Goal: Task Accomplishment & Management: Manage account settings

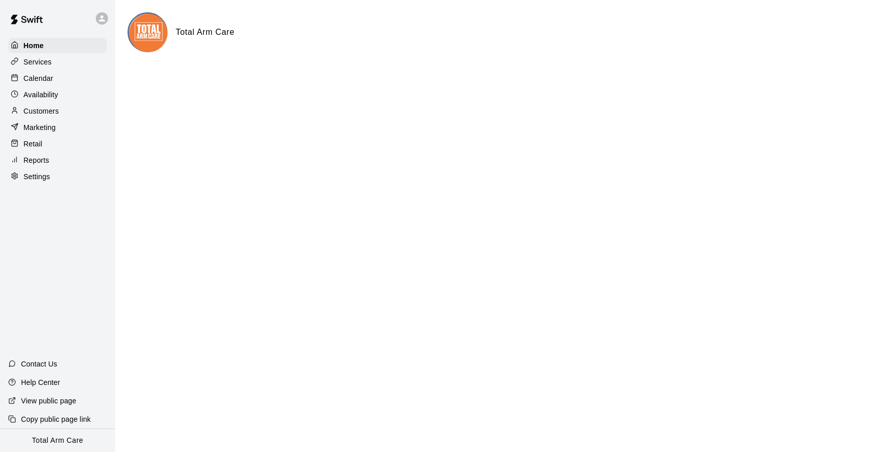
click at [33, 80] on p "Calendar" at bounding box center [39, 78] width 30 height 10
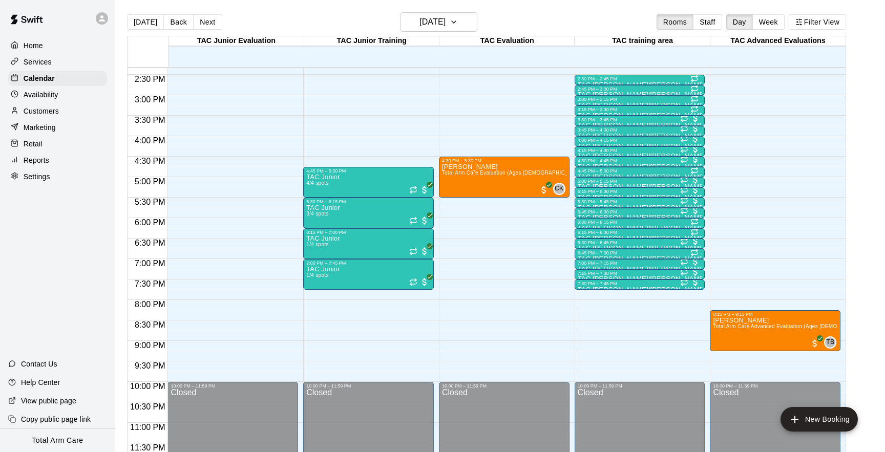
scroll to position [16, 0]
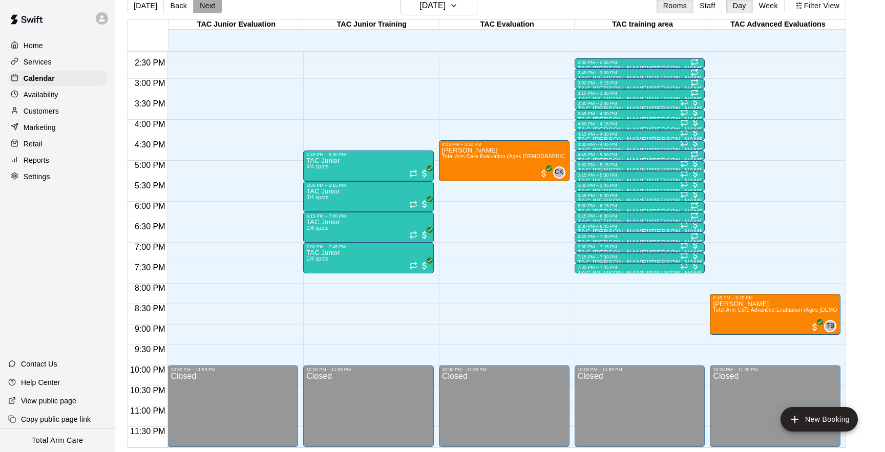
click at [200, 8] on button "Next" at bounding box center [207, 5] width 29 height 15
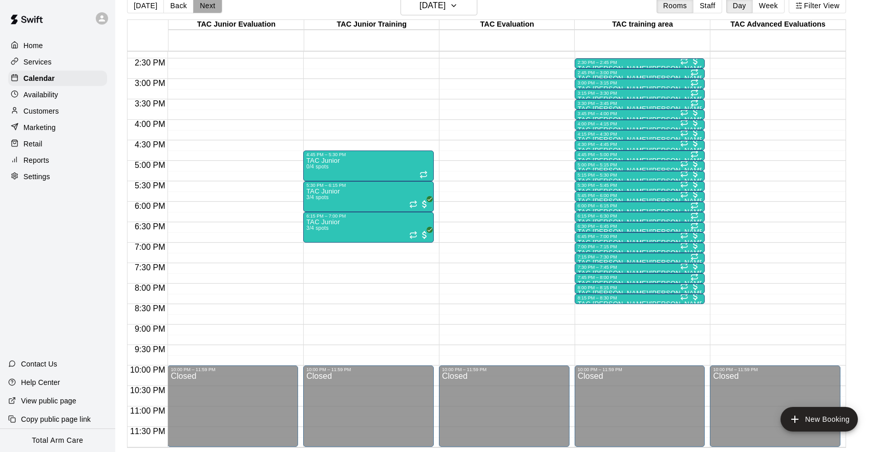
click at [200, 8] on button "Next" at bounding box center [207, 5] width 29 height 15
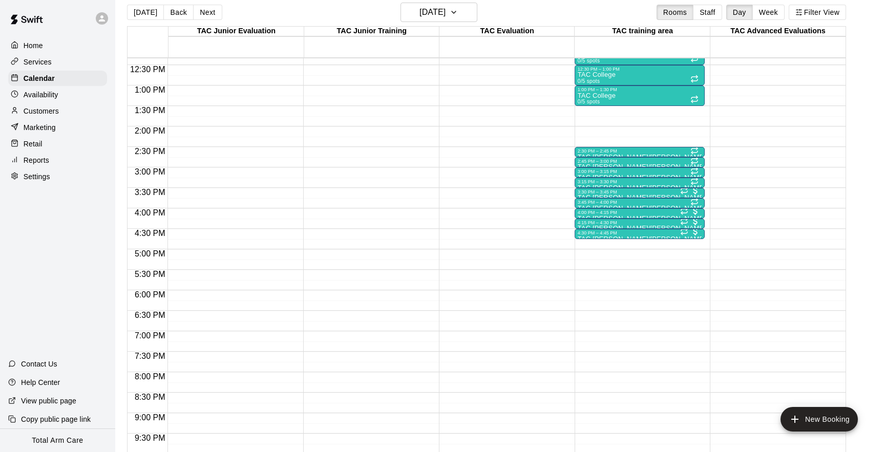
scroll to position [494, 0]
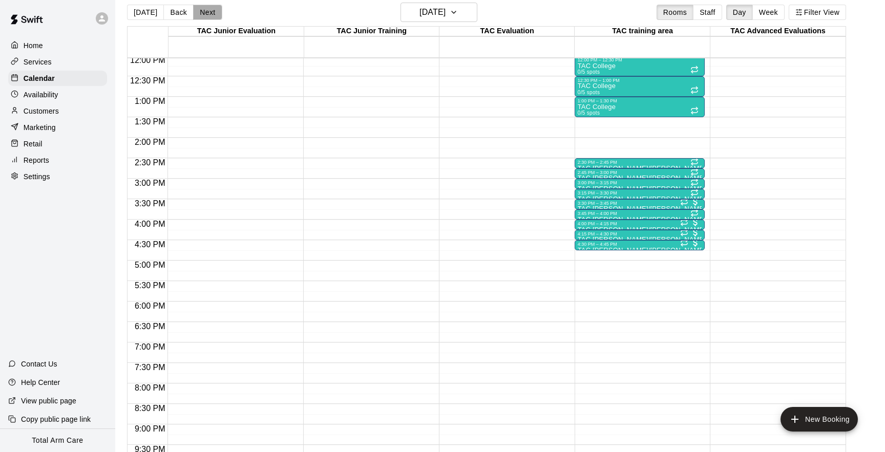
click at [208, 13] on button "Next" at bounding box center [207, 12] width 29 height 15
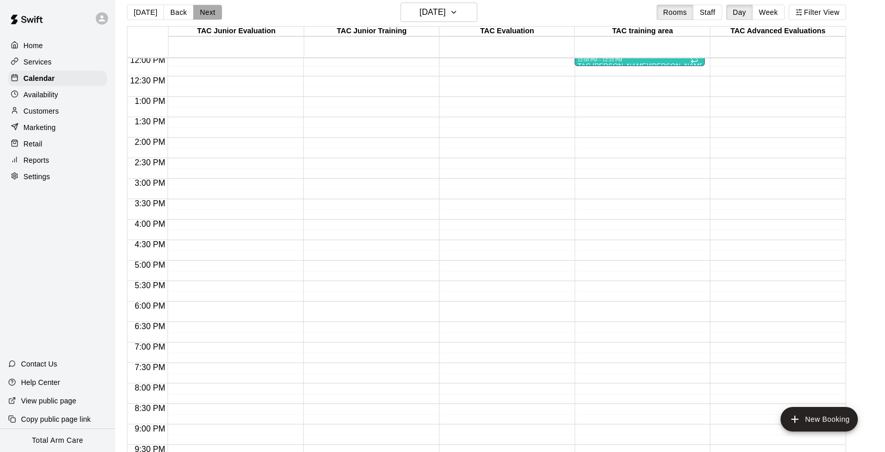
click at [208, 13] on button "Next" at bounding box center [207, 12] width 29 height 15
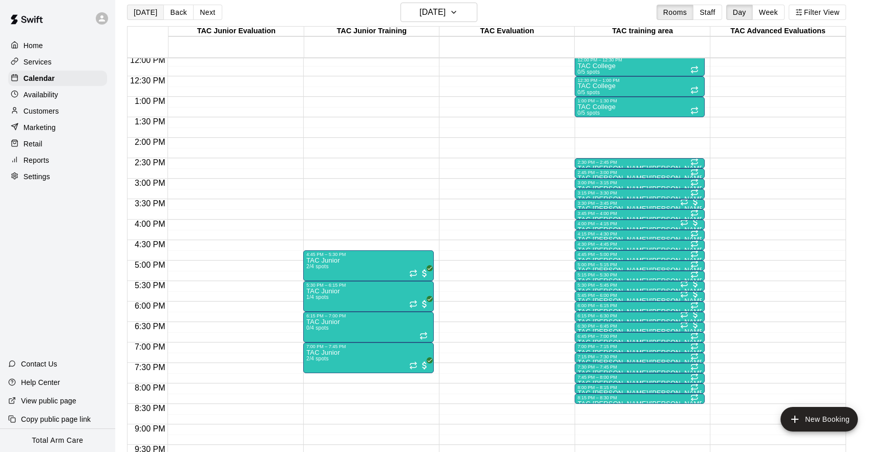
click at [139, 11] on button "[DATE]" at bounding box center [145, 12] width 37 height 15
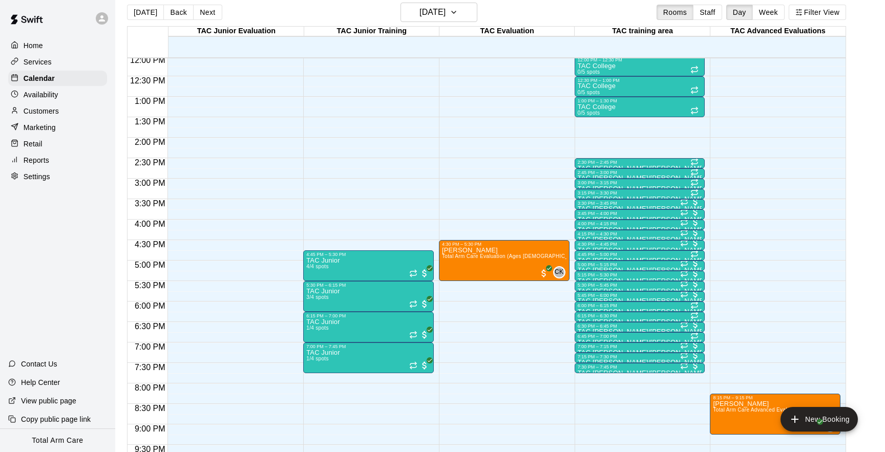
click at [49, 61] on p "Services" at bounding box center [38, 62] width 28 height 10
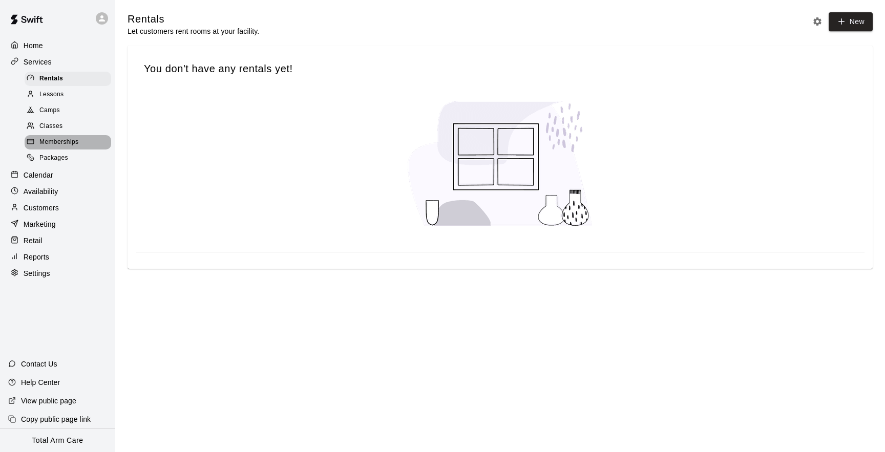
click at [45, 140] on span "Memberships" at bounding box center [58, 142] width 39 height 10
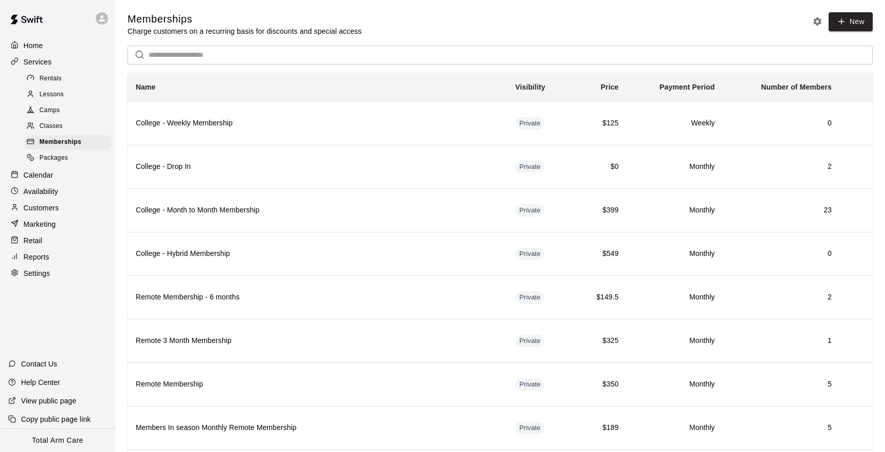
click at [23, 211] on div at bounding box center [17, 208] width 13 height 10
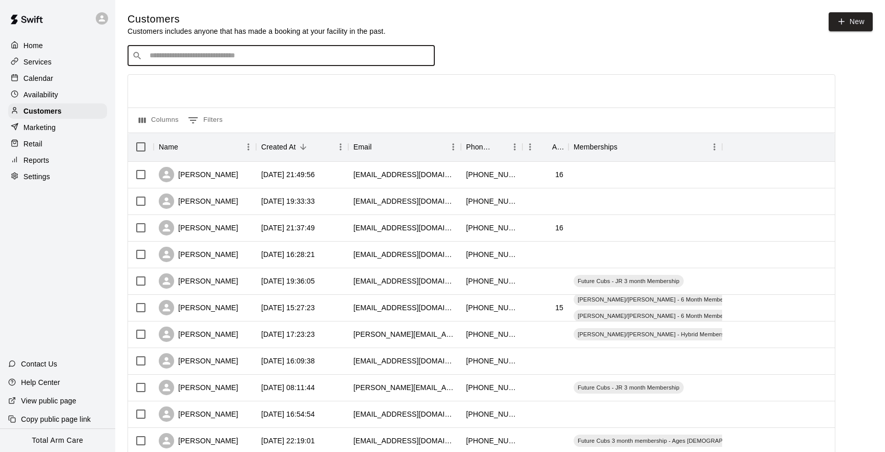
click at [197, 55] on input "Search customers by name or email" at bounding box center [289, 56] width 284 height 10
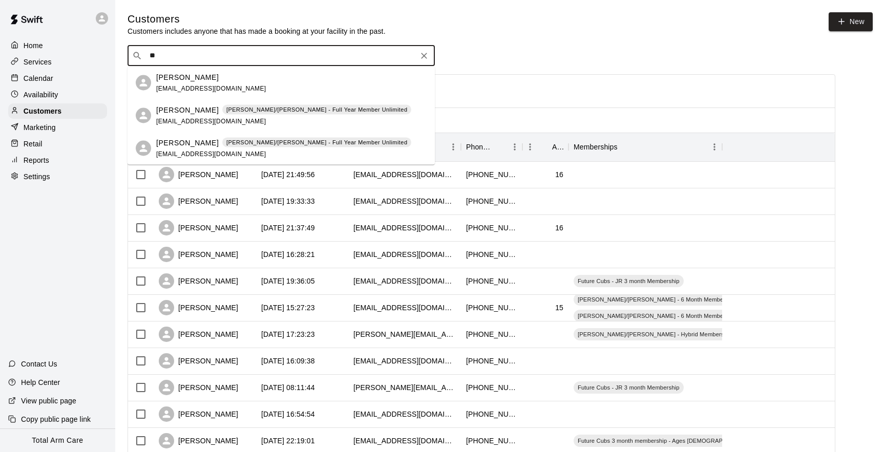
type input "*"
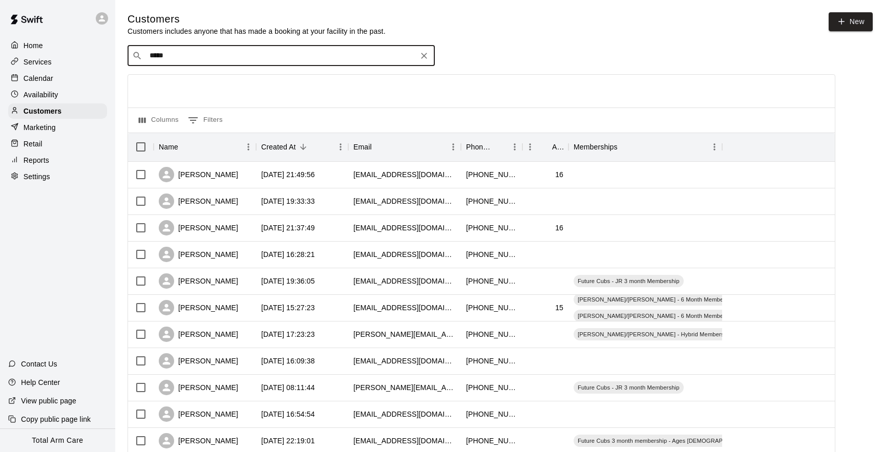
type input "******"
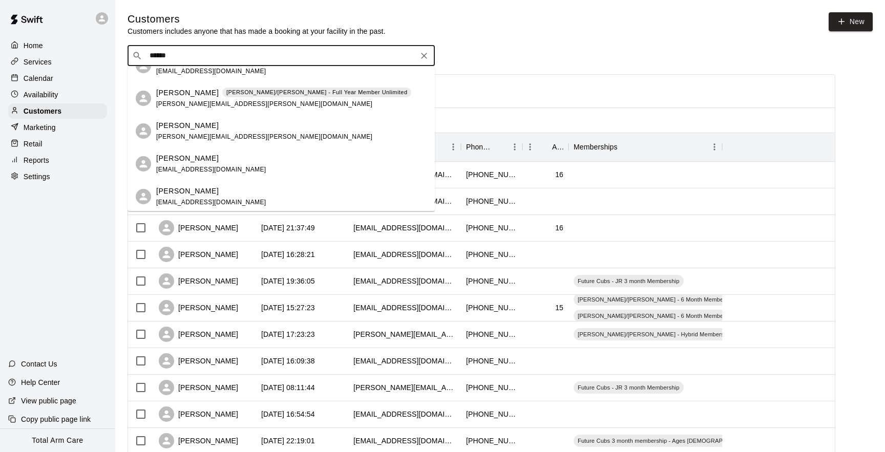
scroll to position [122, 0]
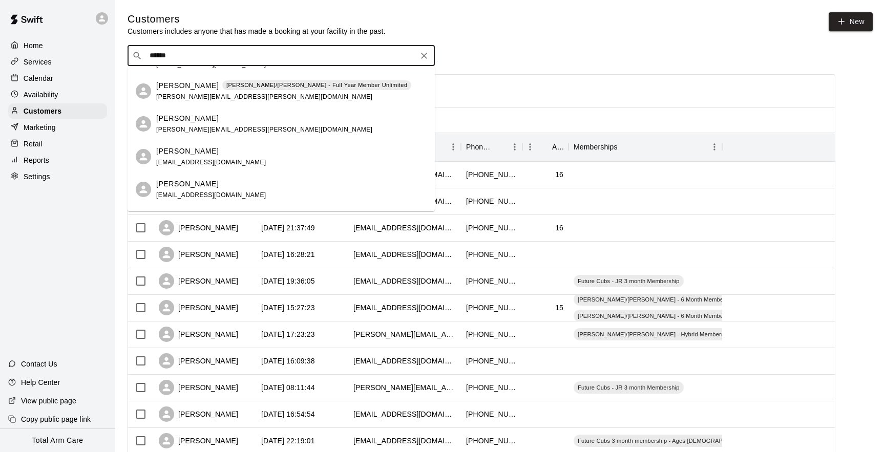
click at [169, 101] on div "[PERSON_NAME] [PERSON_NAME]/[PERSON_NAME] - Full Year Member Unlimited [PERSON_…" at bounding box center [283, 91] width 255 height 22
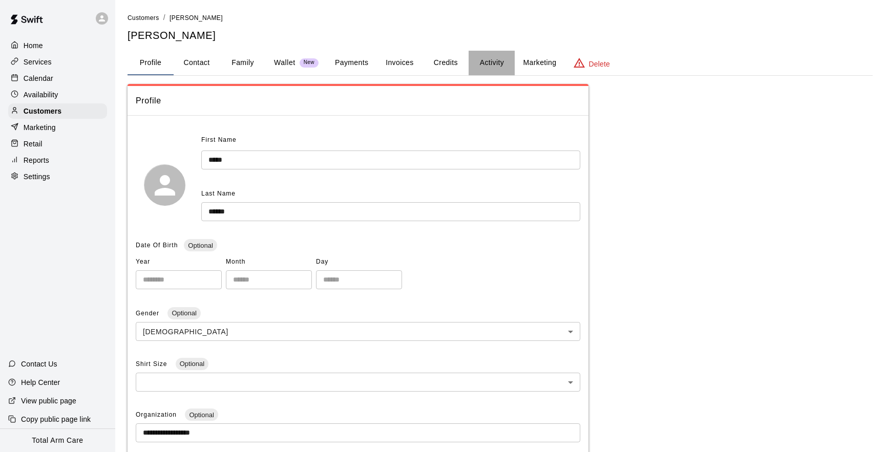
click at [495, 64] on button "Activity" at bounding box center [492, 63] width 46 height 25
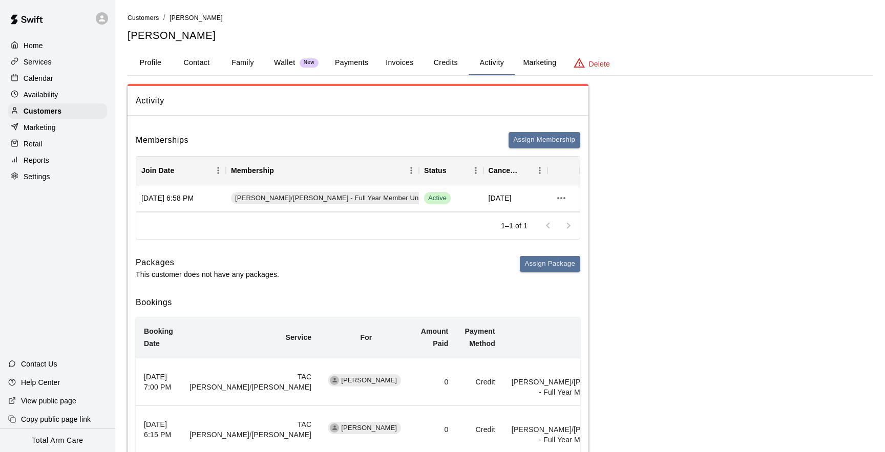
click at [214, 97] on span "Activity" at bounding box center [358, 100] width 445 height 13
